Goal: Task Accomplishment & Management: Manage account settings

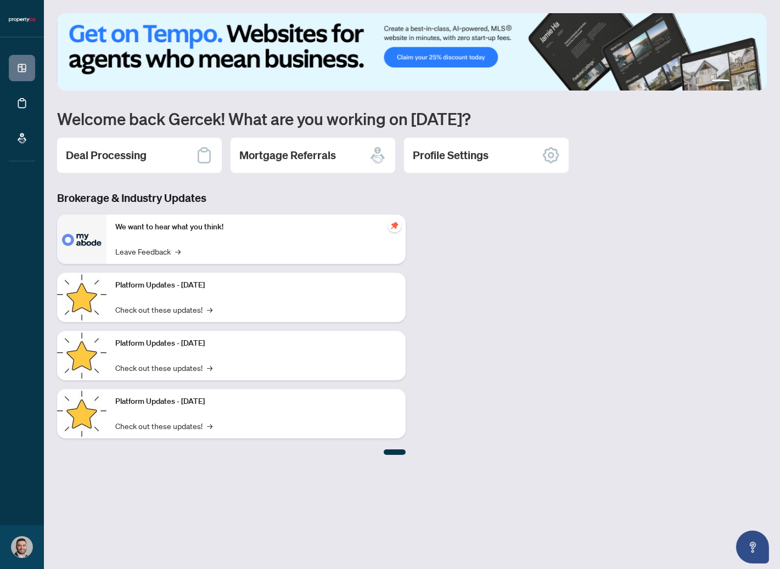
click at [107, 157] on h2 "Deal Processing" at bounding box center [106, 155] width 81 height 15
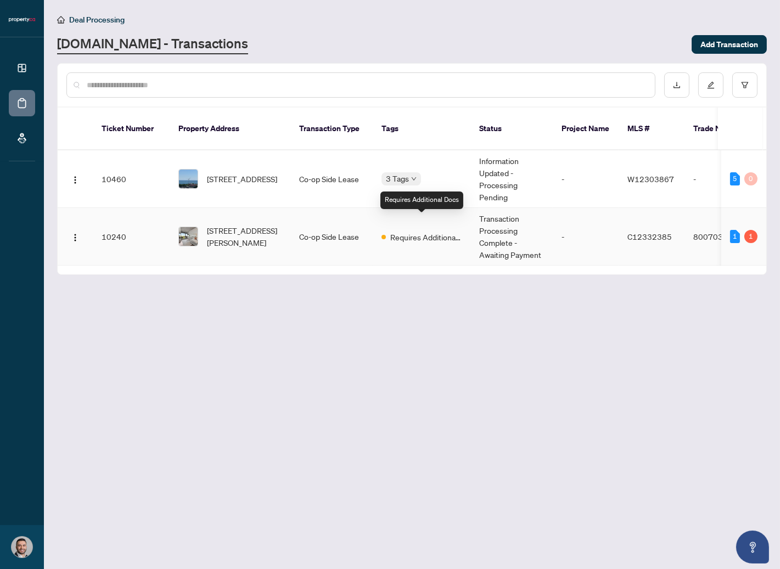
click at [418, 231] on span "Requires Additional Docs" at bounding box center [425, 237] width 71 height 12
click at [272, 407] on main "Deal Processing [DOMAIN_NAME] - Transactions Add Transaction Ticket Number Prop…" at bounding box center [412, 284] width 736 height 569
click at [255, 173] on span "[STREET_ADDRESS]" at bounding box center [242, 179] width 70 height 12
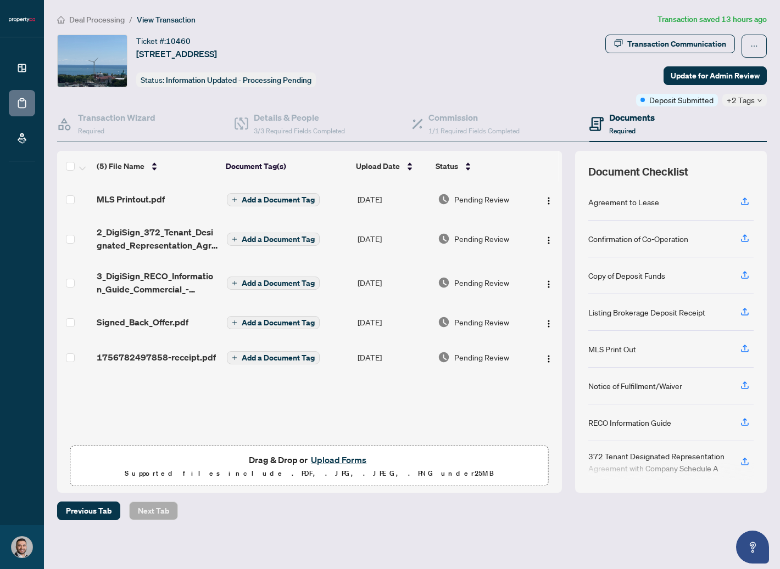
click at [414, 74] on div "Ticket #: 10460 [STREET_ADDRESS] Status: Information Updated - Processing Pendi…" at bounding box center [329, 61] width 544 height 53
click at [82, 20] on span "Deal Processing" at bounding box center [96, 20] width 55 height 10
